Goal: Find specific page/section: Find specific page/section

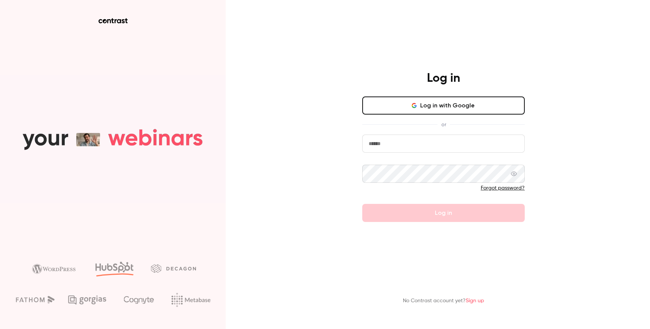
click at [388, 109] on button "Log in with Google" at bounding box center [443, 105] width 163 height 18
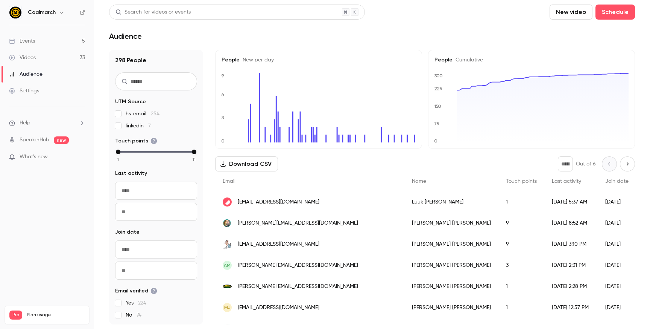
click at [40, 43] on link "Events 5" at bounding box center [47, 41] width 94 height 17
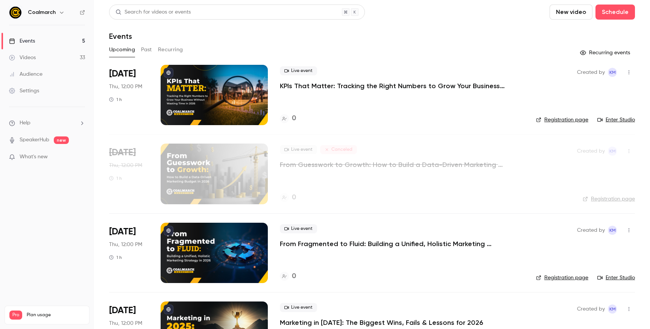
click at [146, 48] on button "Past" at bounding box center [146, 50] width 11 height 12
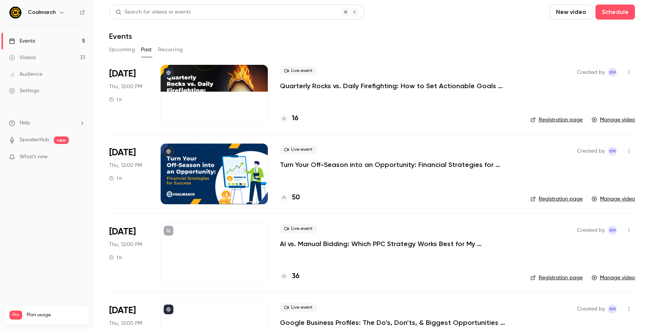
scroll to position [14, 0]
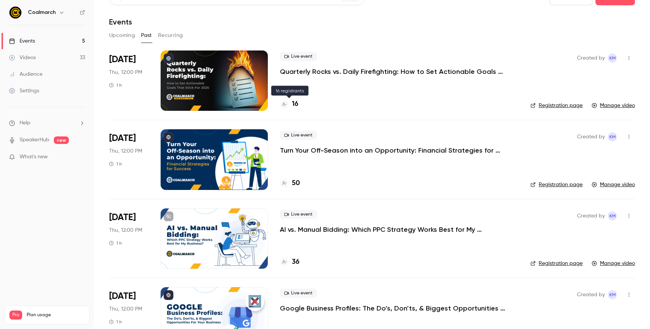
click at [295, 102] on h4 "16" at bounding box center [295, 104] width 6 height 10
